Goal: Information Seeking & Learning: Find specific fact

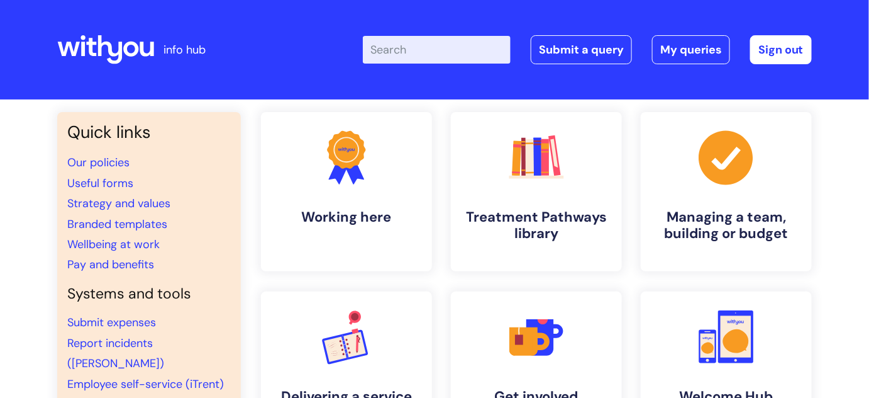
click at [418, 58] on input "Enter your search term here..." at bounding box center [437, 50] width 148 height 28
type input "wifi"
click button "Search" at bounding box center [0, 0] width 0 height 0
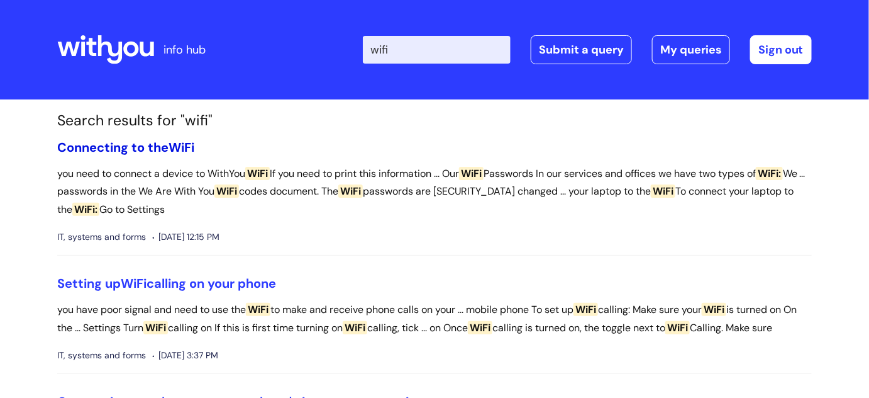
click at [183, 148] on span "WiFi" at bounding box center [182, 147] width 26 height 16
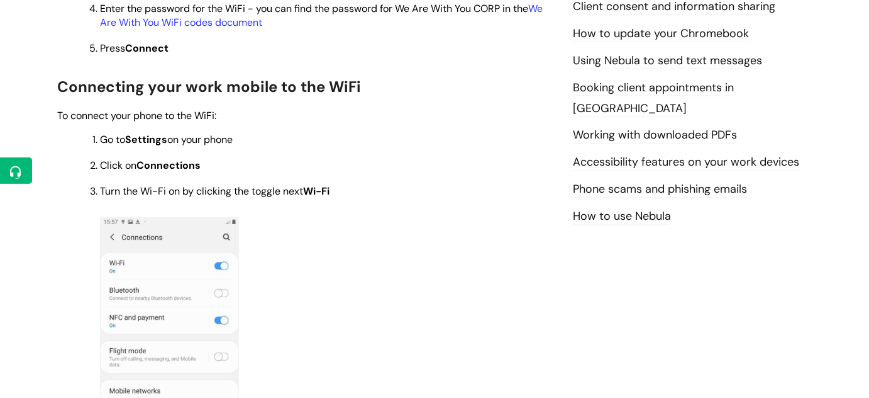
scroll to position [384, 0]
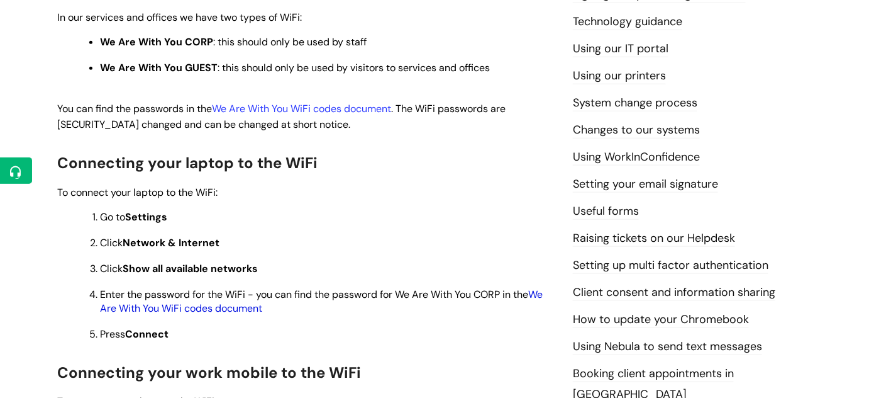
click at [203, 313] on link "We Are With You WiFi codes document" at bounding box center [321, 301] width 443 height 27
